Goal: Check status: Check status

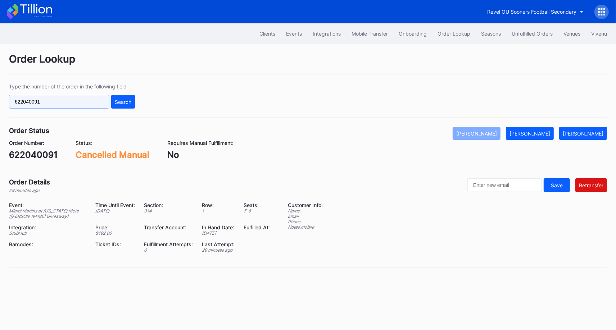
click at [99, 98] on input "622040091" at bounding box center [59, 102] width 100 height 14
paste input "483518232"
type input "483518232"
click at [131, 103] on div "Search" at bounding box center [123, 102] width 17 height 6
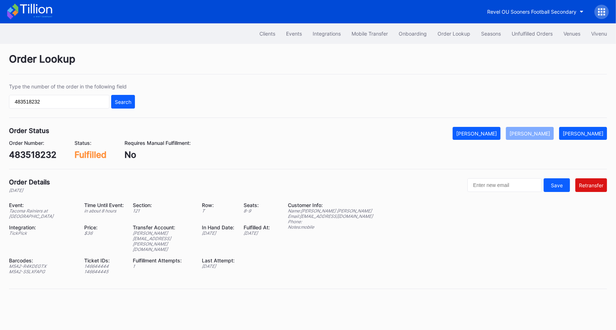
click at [45, 153] on div "483518232" at bounding box center [32, 155] width 47 height 10
copy div "483518232"
